Goal: Navigation & Orientation: Find specific page/section

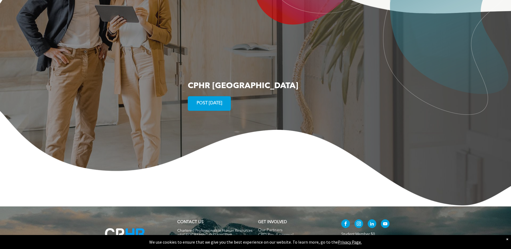
scroll to position [986, 0]
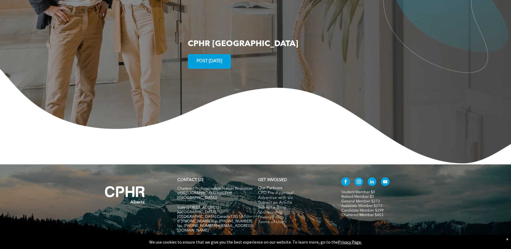
click at [268, 186] on span "Our Partners" at bounding box center [270, 188] width 25 height 5
